Goal: Obtain resource: Obtain resource

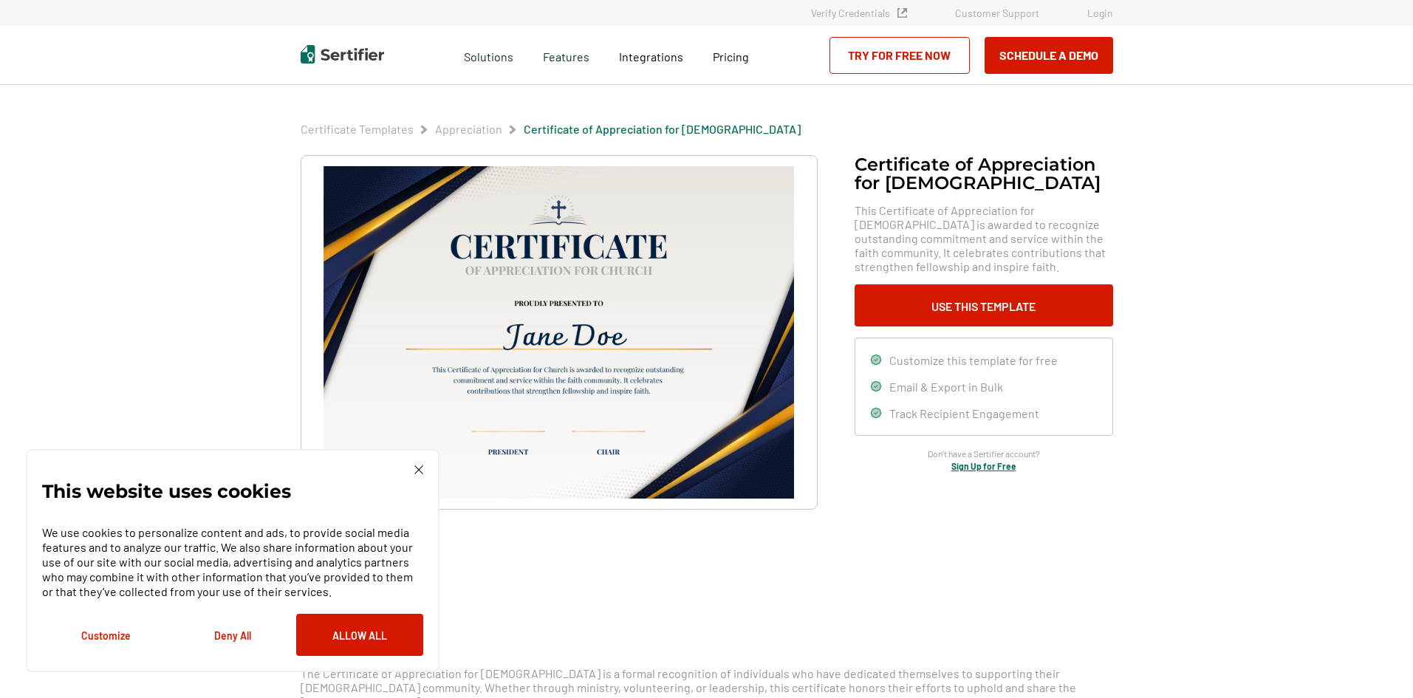
click at [417, 476] on div "This website uses cookies We use cookies to personalize content and ads, to pro…" at bounding box center [232, 560] width 381 height 191
click at [1019, 319] on button "Use This Template" at bounding box center [984, 305] width 259 height 42
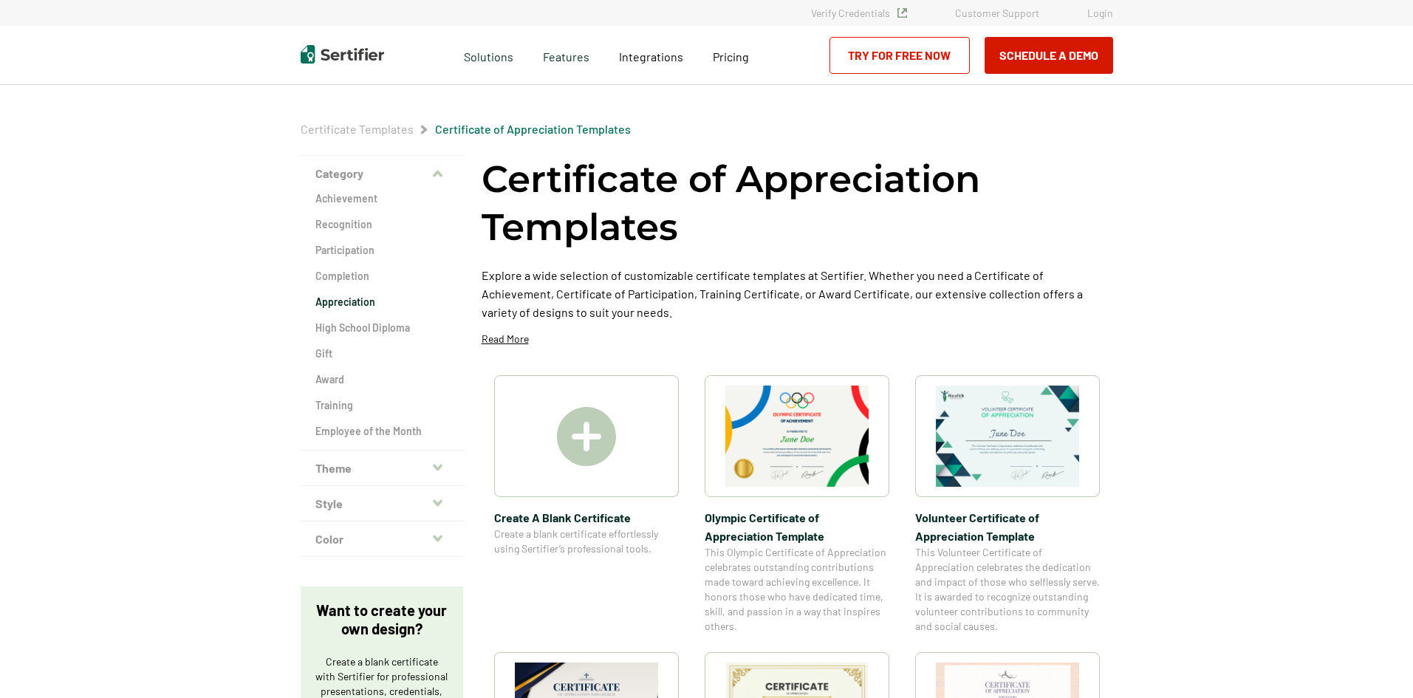
scroll to position [222, 0]
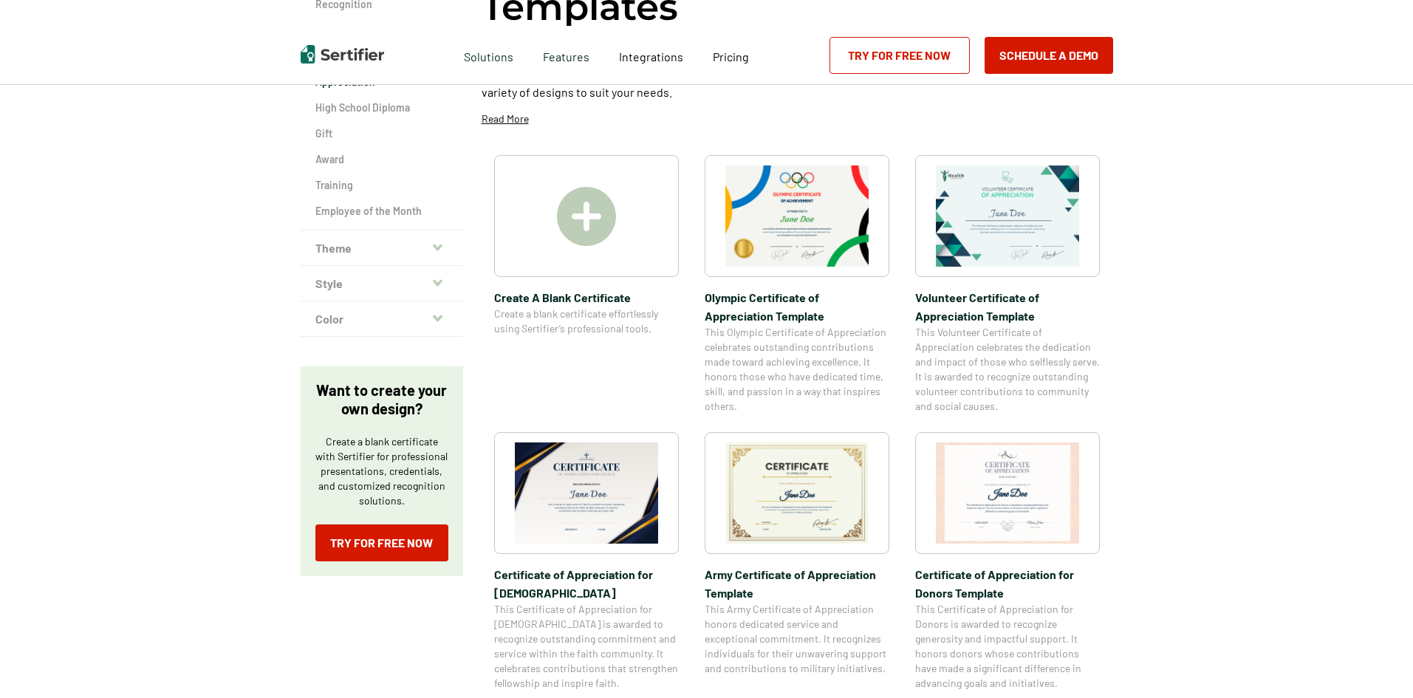
scroll to position [222, 0]
